Goal: Information Seeking & Learning: Learn about a topic

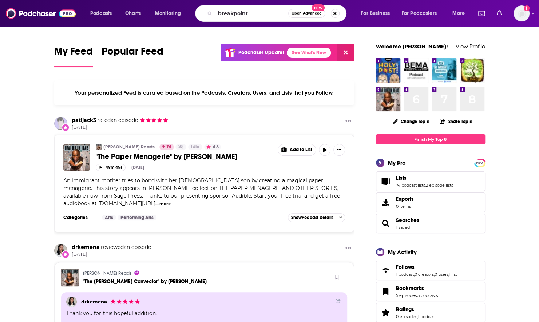
type input "breakpoint"
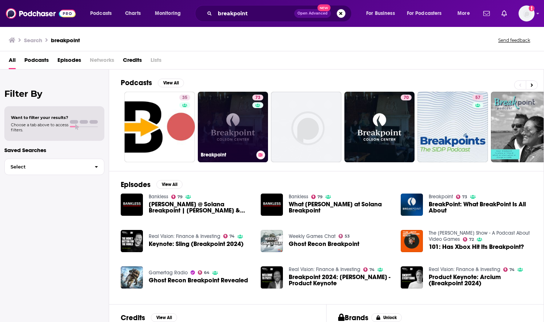
click at [223, 133] on link "73 Breakpoint" at bounding box center [233, 127] width 71 height 71
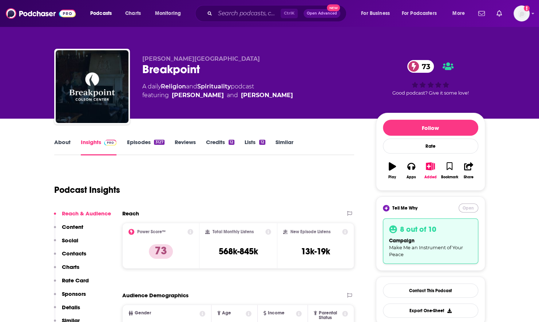
click at [470, 209] on button "Open" at bounding box center [468, 207] width 20 height 9
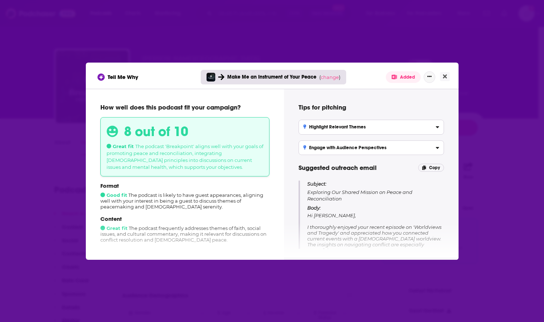
click at [429, 76] on icon "Show More Button" at bounding box center [430, 76] width 4 height 4
click at [327, 75] on span "change" at bounding box center [330, 77] width 18 height 6
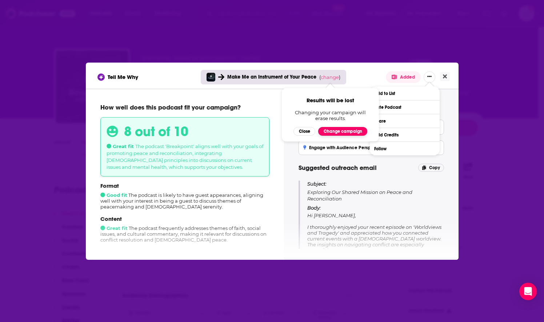
click at [329, 130] on button "Change campaign" at bounding box center [342, 131] width 49 height 9
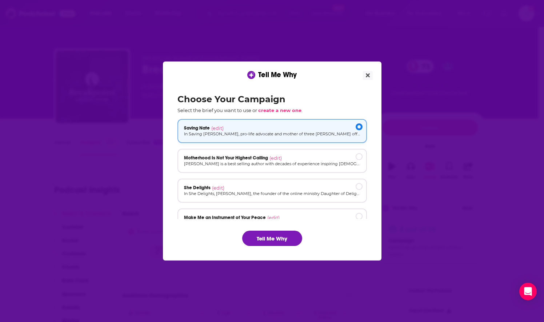
click at [338, 130] on div "Saving [PERSON_NAME] (edit)" at bounding box center [272, 128] width 176 height 6
click at [272, 240] on button "Tell Me Why" at bounding box center [272, 238] width 60 height 15
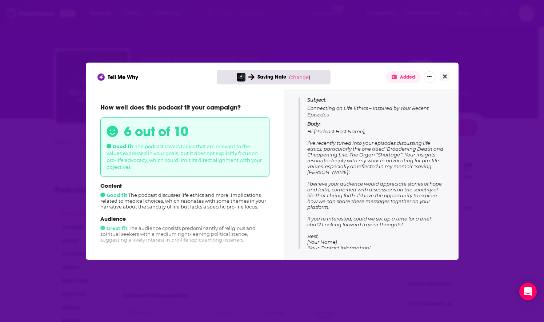
scroll to position [90, 0]
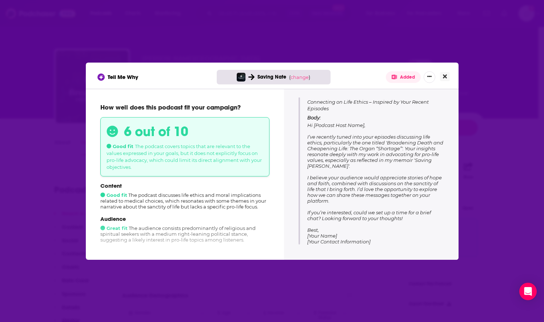
click at [444, 80] on button "Close" at bounding box center [445, 76] width 10 height 9
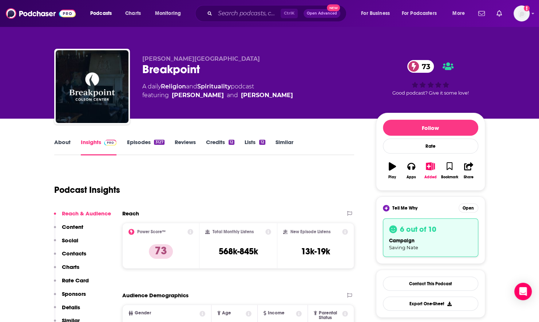
click at [446, 245] on div "campaign Saving [PERSON_NAME]" at bounding box center [430, 244] width 83 height 14
click at [466, 209] on button "Open" at bounding box center [468, 207] width 20 height 9
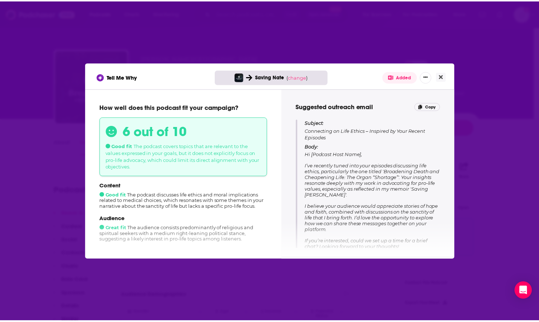
scroll to position [73, 0]
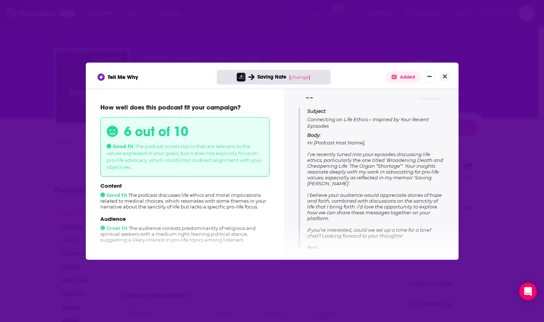
click at [335, 181] on p "Body: Hi [Podcast Host Name], I’ve recently tuned into your episodes discussing…" at bounding box center [375, 197] width 136 height 130
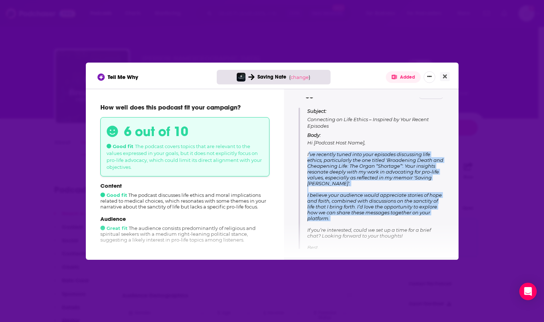
drag, startPoint x: 306, startPoint y: 150, endPoint x: 358, endPoint y: 220, distance: 87.0
click at [358, 220] on div "Subject: Connecting on Life Ethics – Inspired by Your Recent Episodes Body: Hi …" at bounding box center [372, 185] width 146 height 154
drag, startPoint x: 358, startPoint y: 220, endPoint x: 321, endPoint y: 195, distance: 44.9
copy span "I’ve recently tuned into your episodes discussing life ethics, particularly the…"
click at [442, 78] on button "Close" at bounding box center [445, 76] width 10 height 9
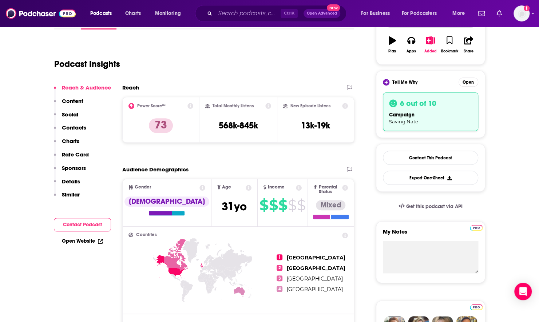
scroll to position [36, 0]
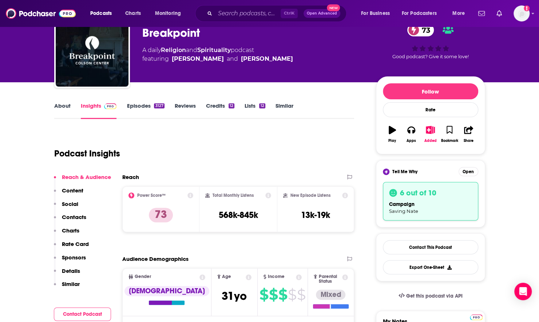
click at [146, 108] on link "Episodes 3127" at bounding box center [145, 110] width 37 height 17
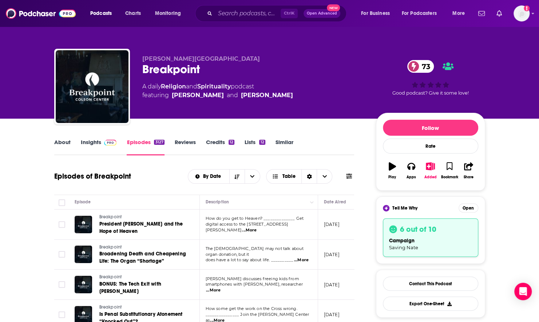
click at [57, 146] on link "About" at bounding box center [62, 147] width 16 height 17
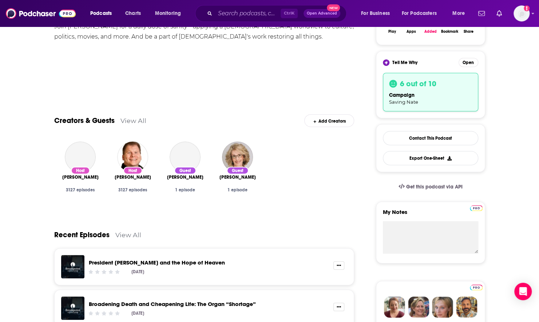
scroll to position [291, 0]
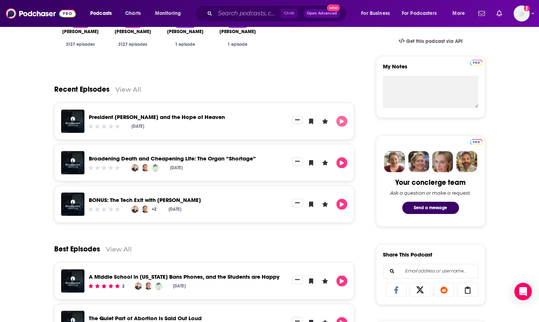
click at [346, 122] on button "Play" at bounding box center [341, 121] width 11 height 11
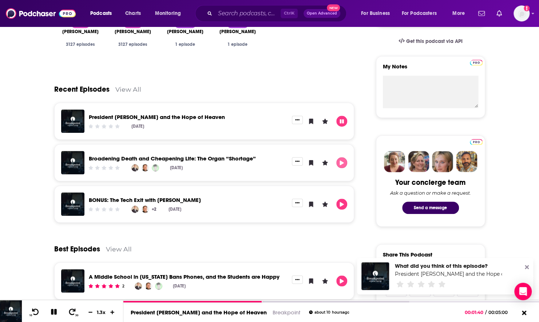
click at [342, 164] on icon "Play" at bounding box center [342, 162] width 6 height 5
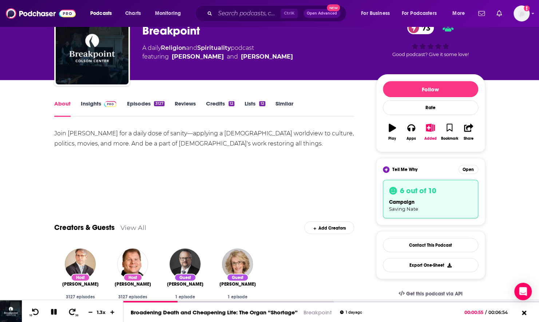
scroll to position [36, 0]
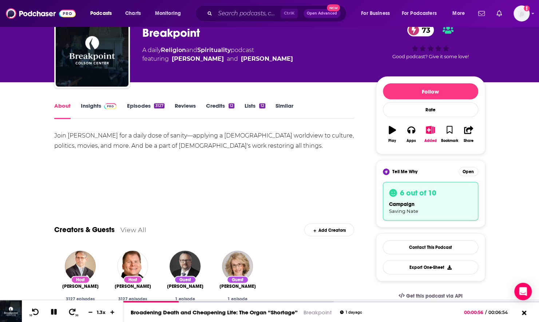
click at [413, 192] on h3 "6 out of 10" at bounding box center [418, 192] width 36 height 9
click at [466, 172] on button "Open" at bounding box center [468, 171] width 20 height 9
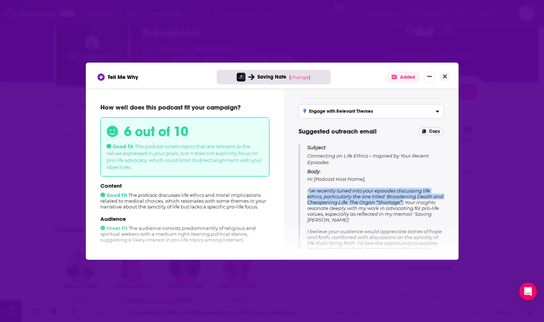
drag, startPoint x: 308, startPoint y: 189, endPoint x: 402, endPoint y: 202, distance: 95.5
click at [402, 202] on span "Hi [Podcast Host Name], I’ve recently tuned into your episodes discussing life …" at bounding box center [375, 237] width 136 height 122
drag, startPoint x: 402, startPoint y: 202, endPoint x: 390, endPoint y: 201, distance: 12.8
copy span "I’ve recently tuned into your episodes discussing life ethics, particularly the…"
click at [445, 80] on button "Close" at bounding box center [445, 76] width 10 height 9
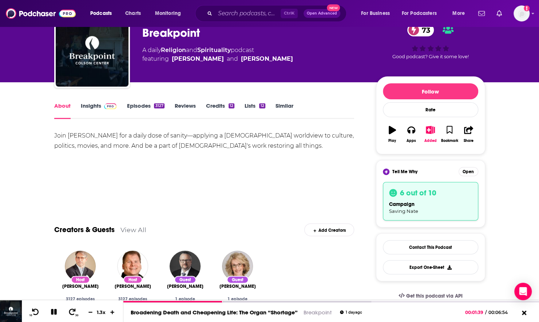
click at [227, 22] on div "Podcasts Charts Monitoring Ctrl K Open Advanced New For Business For Podcasters…" at bounding box center [269, 13] width 539 height 27
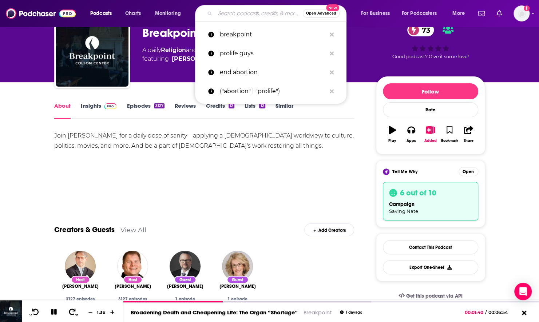
click at [228, 19] on input "Search podcasts, credits, & more..." at bounding box center [259, 14] width 88 height 12
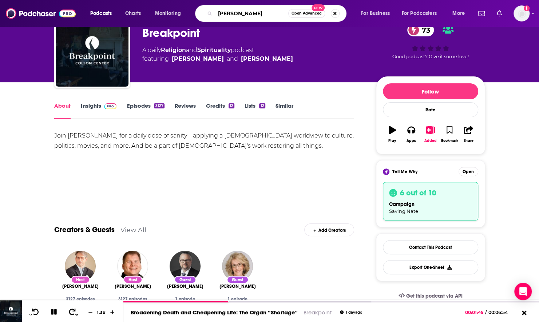
type input "[PERSON_NAME]"
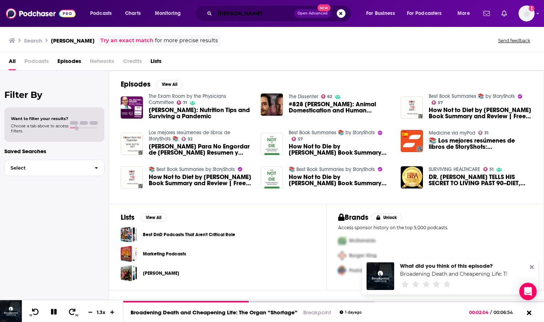
click at [259, 17] on input "[PERSON_NAME]" at bounding box center [254, 14] width 79 height 12
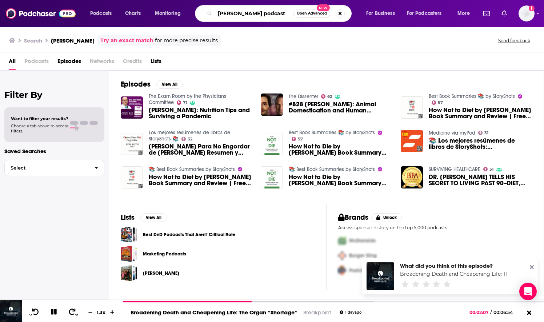
type input "[PERSON_NAME] podcast"
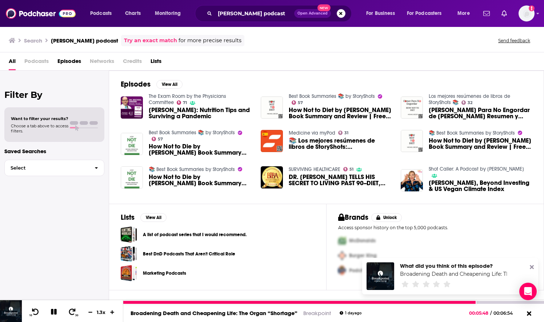
click at [56, 311] on icon at bounding box center [54, 312] width 8 height 7
